Goal: Browse casually

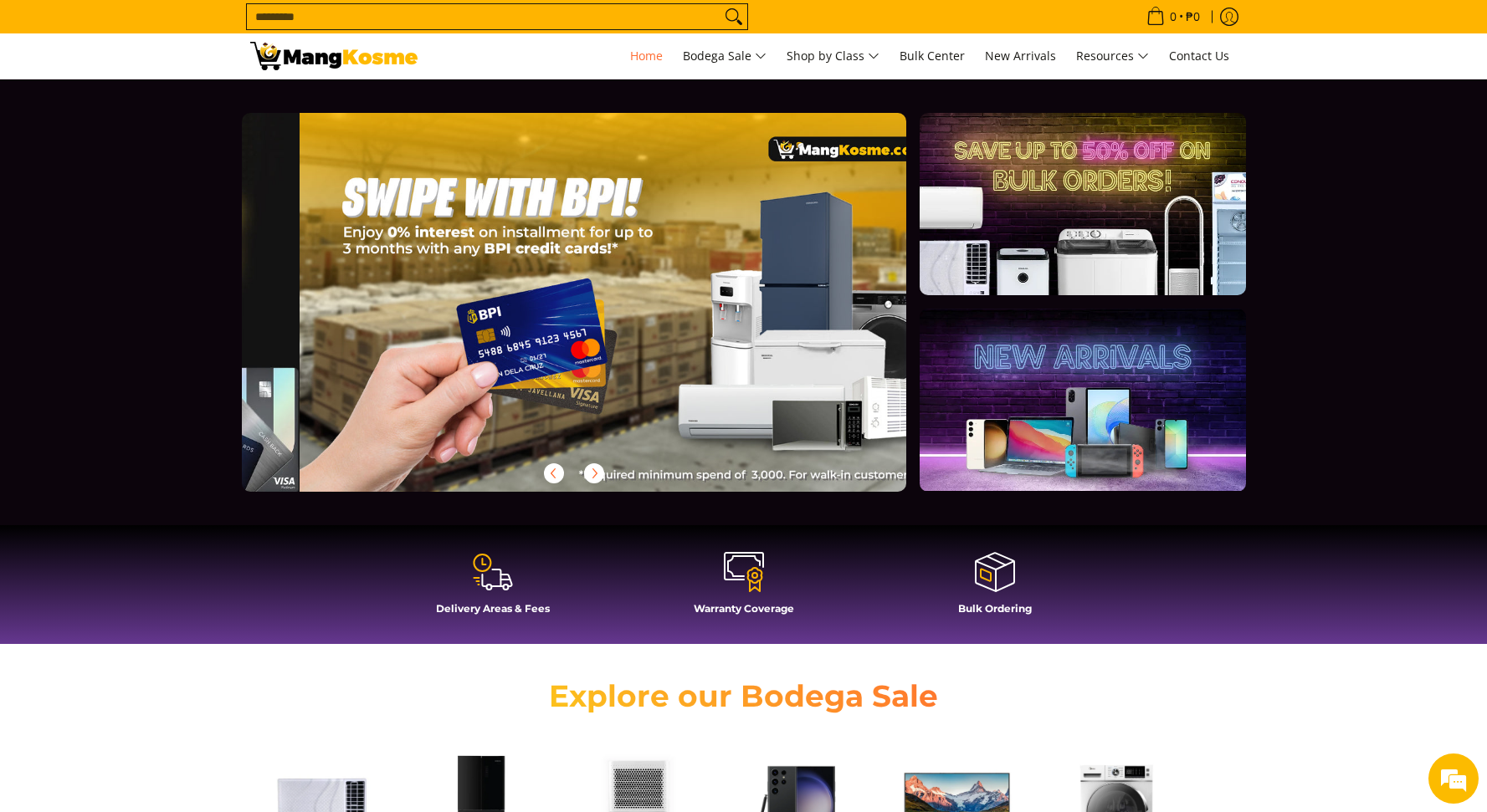
scroll to position [0, 1996]
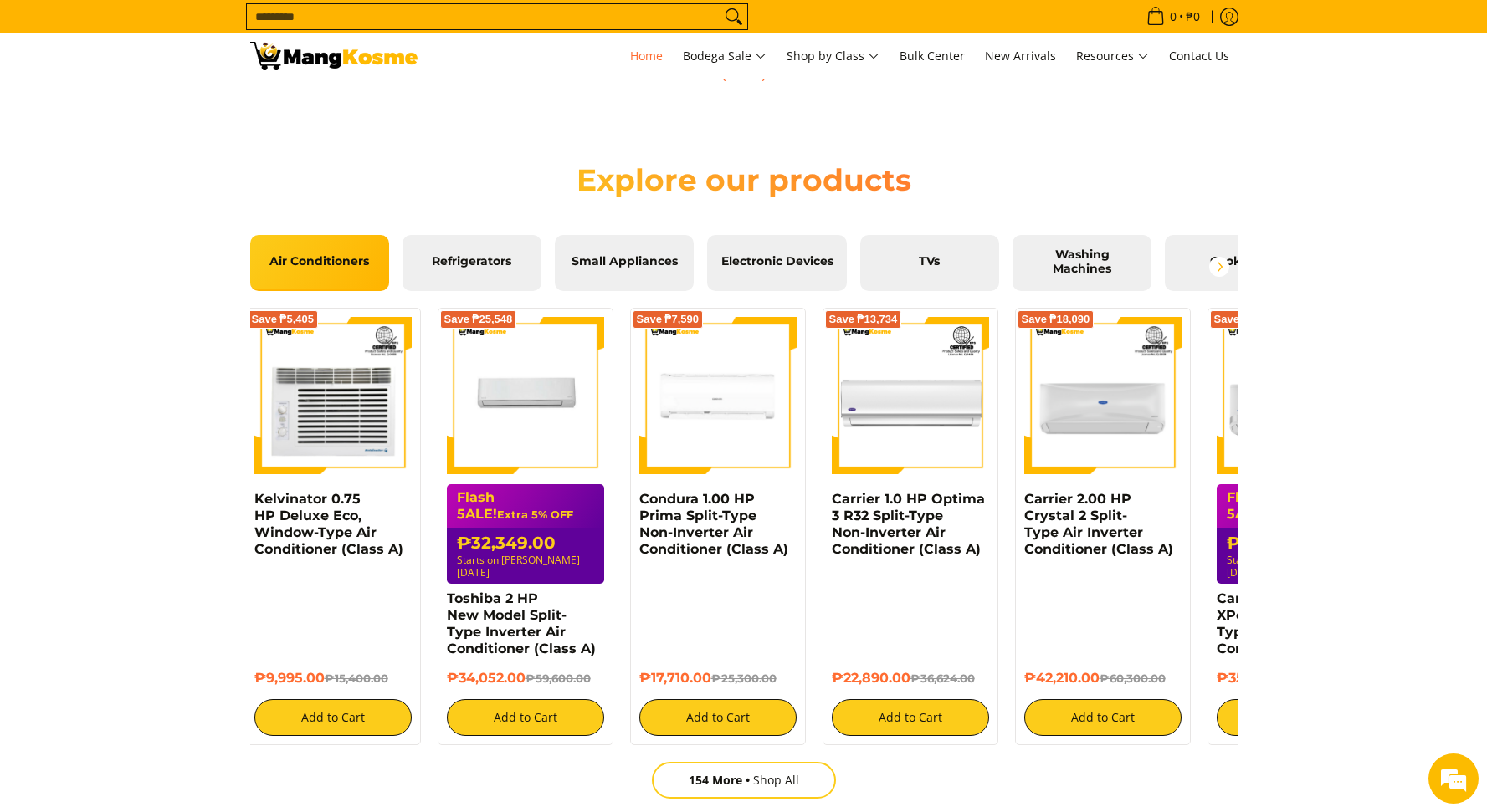
scroll to position [0, 2715]
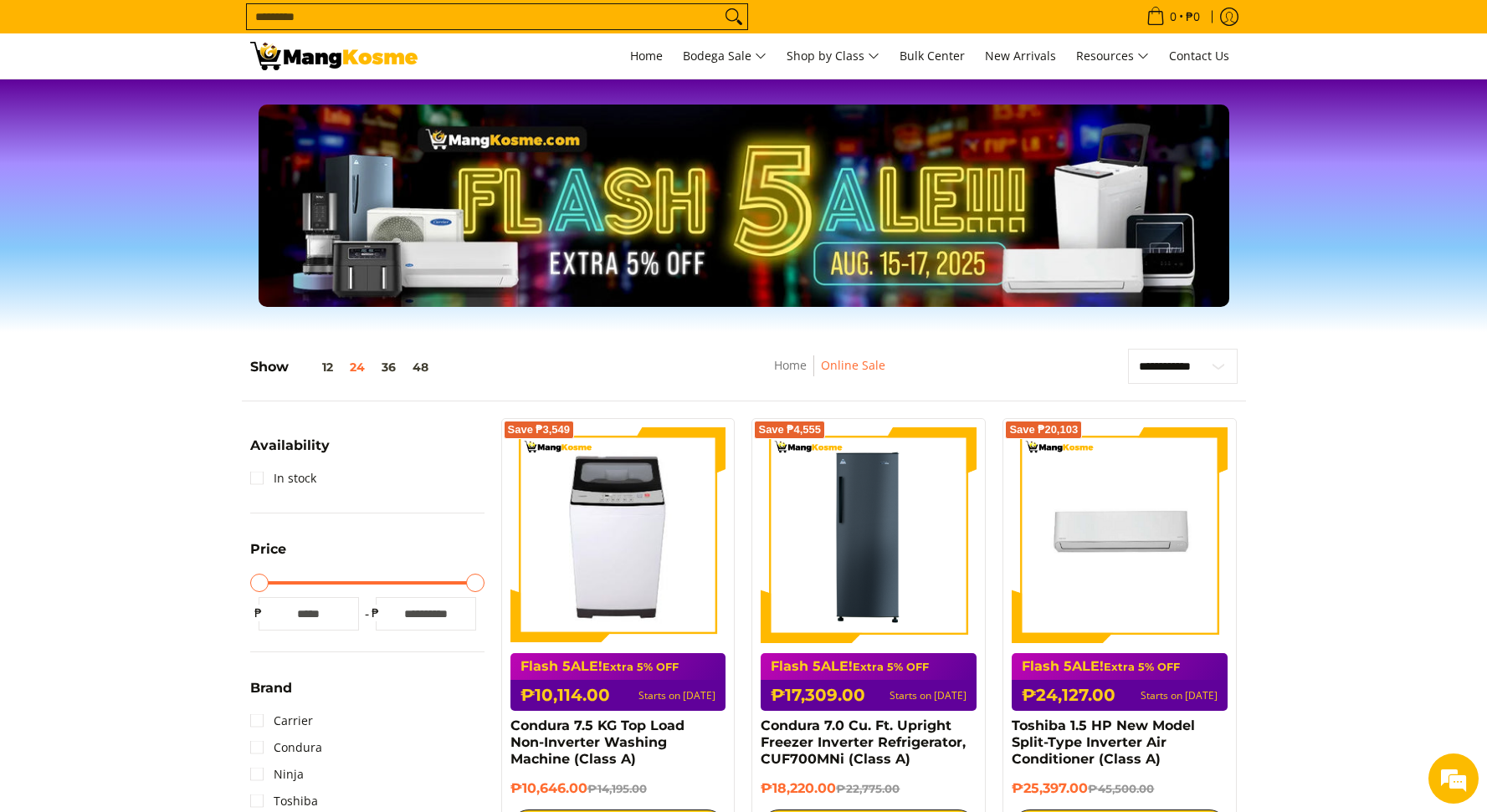
click at [320, 61] on img at bounding box center [334, 56] width 167 height 28
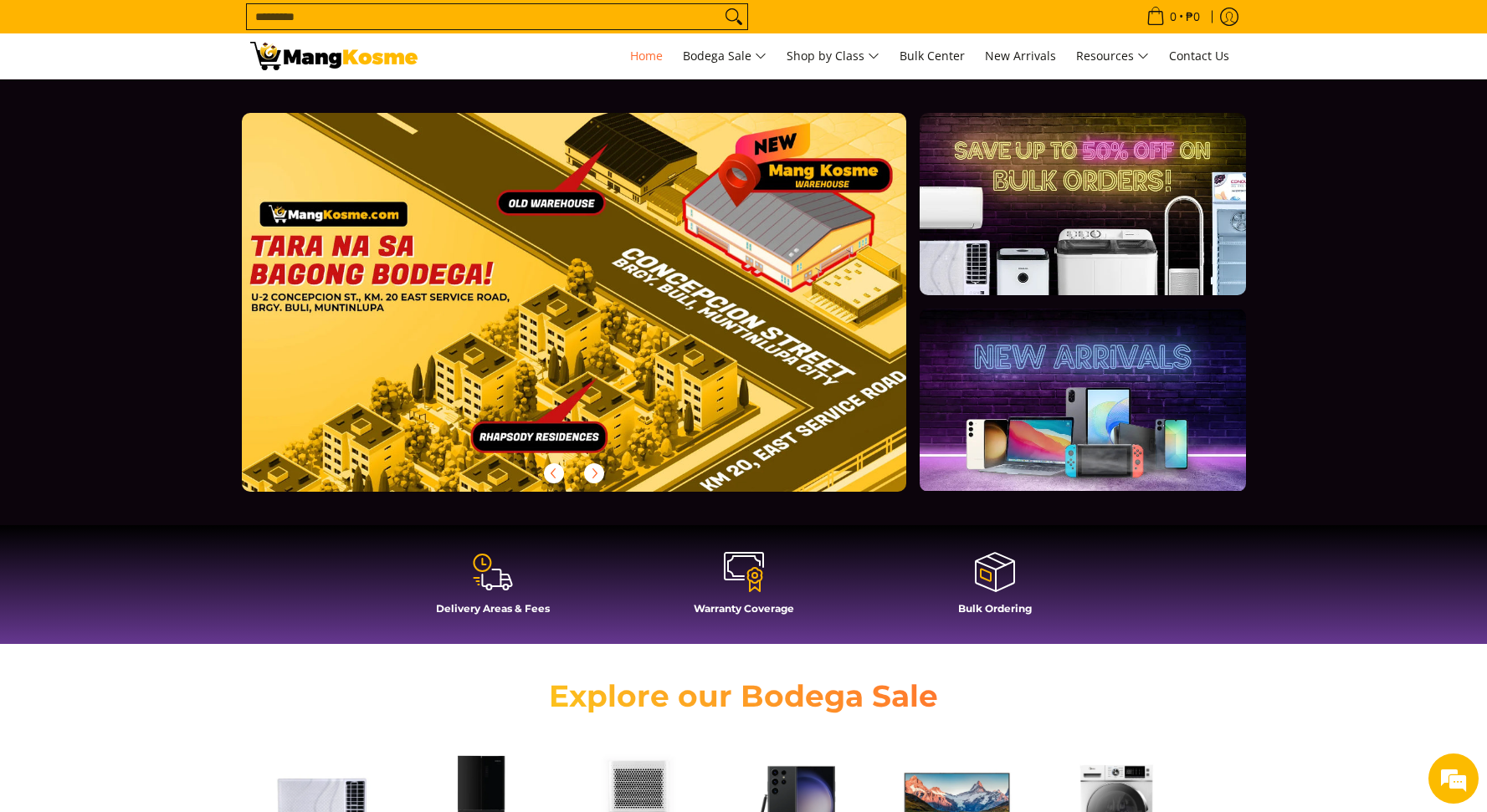
scroll to position [0, 2661]
